Goal: Task Accomplishment & Management: Use online tool/utility

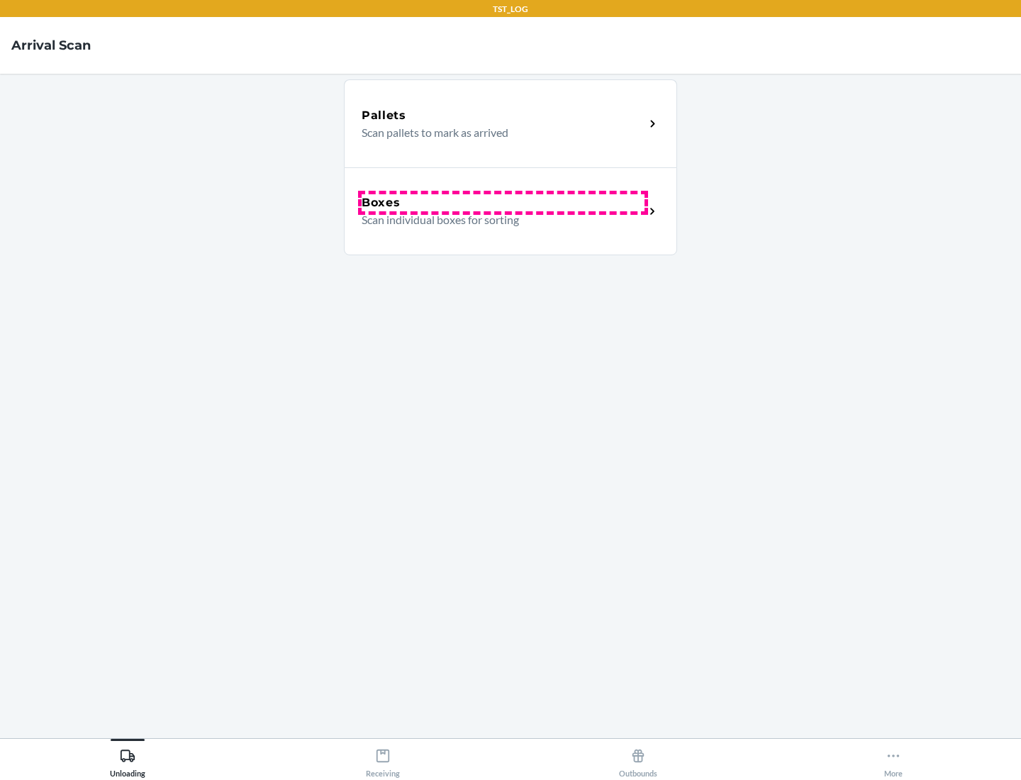
click at [503, 203] on div "Boxes" at bounding box center [502, 202] width 283 height 17
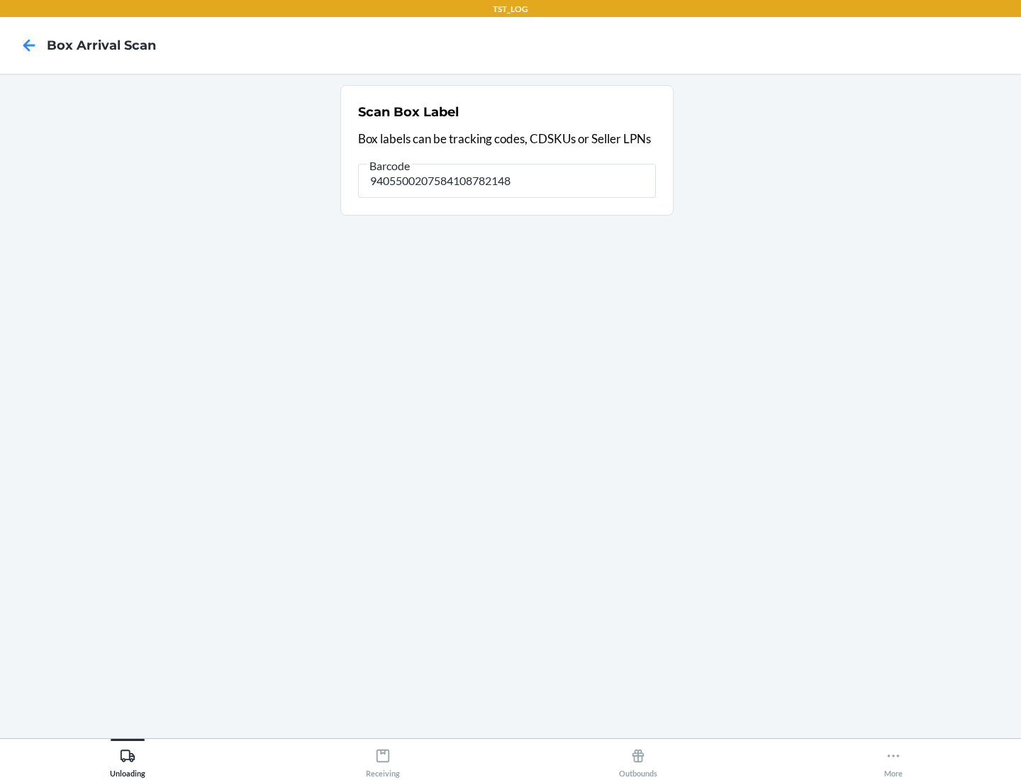
type input "9405500207584108782148"
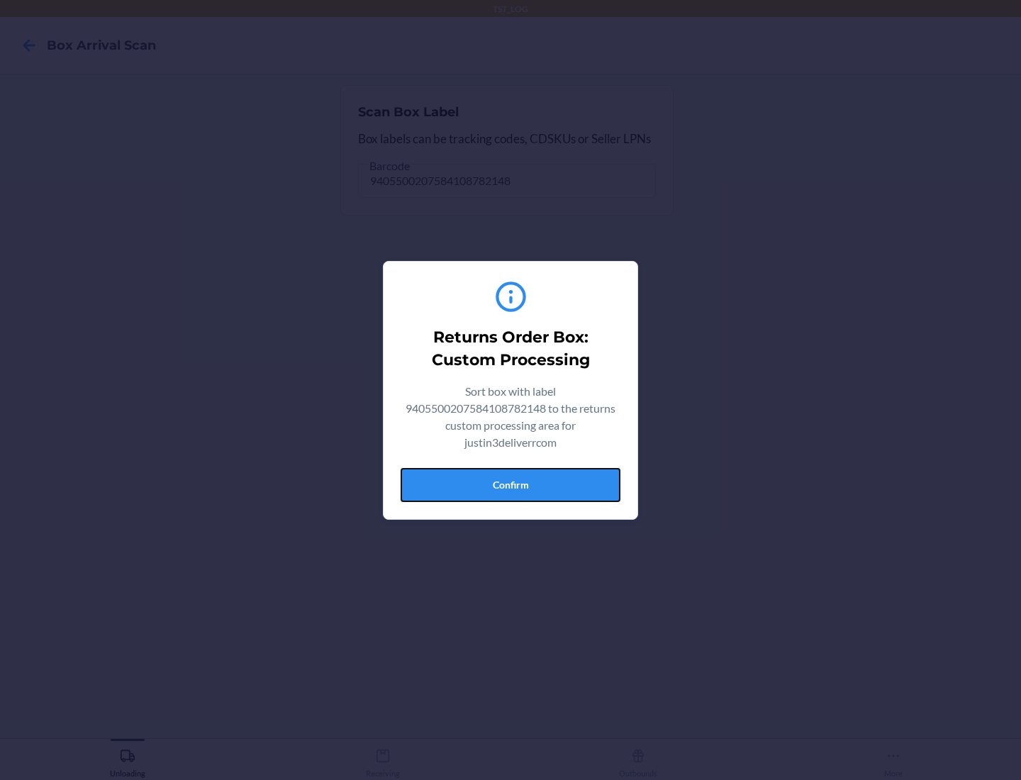
click at [510, 484] on button "Confirm" at bounding box center [510, 485] width 220 height 34
